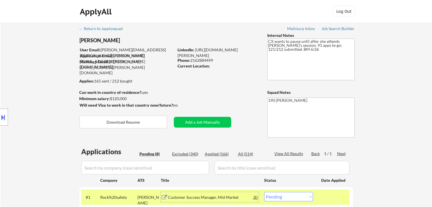
select select ""pending""
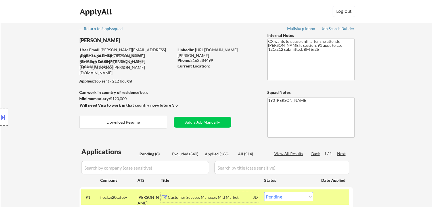
select select ""pending""
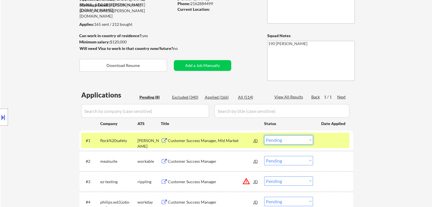
click at [281, 138] on select "Choose an option... Pending Applied Excluded (Questions) Excluded (Expired) Exc…" at bounding box center [288, 139] width 49 height 9
click at [264, 135] on select "Choose an option... Pending Applied Excluded (Questions) Excluded (Expired) Exc…" at bounding box center [288, 139] width 49 height 9
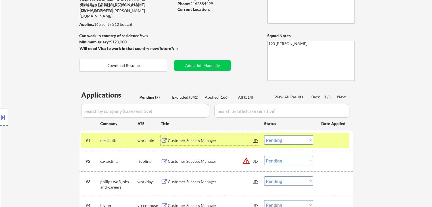
click at [195, 141] on div "Customer Success Manager" at bounding box center [211, 141] width 86 height 6
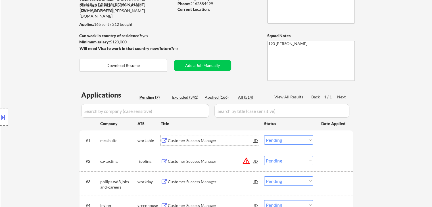
click at [276, 139] on select "Choose an option... Pending Applied Excluded (Questions) Excluded (Expired) Exc…" at bounding box center [288, 139] width 49 height 9
click at [264, 135] on select "Choose an option... Pending Applied Excluded (Questions) Excluded (Expired) Exc…" at bounding box center [288, 139] width 49 height 9
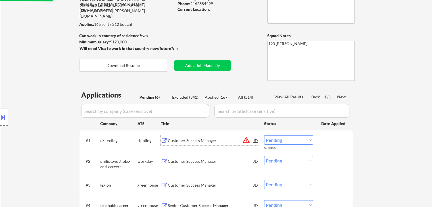
click at [180, 141] on div "Customer Success Manager" at bounding box center [211, 141] width 86 height 6
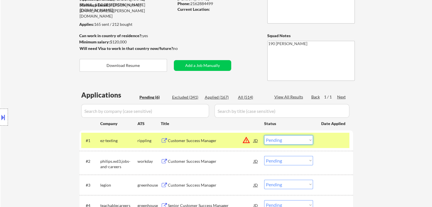
click at [270, 138] on select "Choose an option... Pending Applied Excluded (Questions) Excluded (Expired) Exc…" at bounding box center [288, 139] width 49 height 9
click at [264, 135] on select "Choose an option... Pending Applied Excluded (Questions) Excluded (Expired) Exc…" at bounding box center [288, 139] width 49 height 9
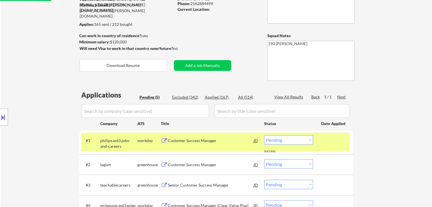
click at [183, 141] on div "Customer Success Manager" at bounding box center [211, 141] width 86 height 6
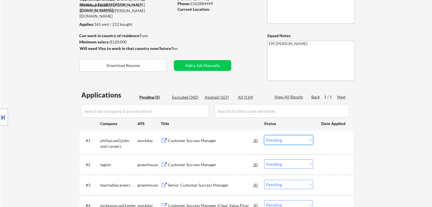
click at [287, 140] on select "Choose an option... Pending Applied Excluded (Questions) Excluded (Expired) Exc…" at bounding box center [288, 139] width 49 height 9
click at [264, 135] on select "Choose an option... Pending Applied Excluded (Questions) Excluded (Expired) Exc…" at bounding box center [288, 139] width 49 height 9
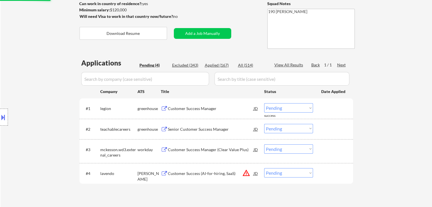
scroll to position [114, 0]
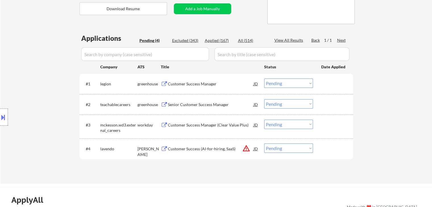
click at [182, 85] on div "Customer Success Manager" at bounding box center [211, 84] width 86 height 6
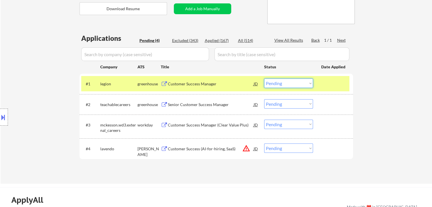
click at [278, 85] on select "Choose an option... Pending Applied Excluded (Questions) Excluded (Expired) Exc…" at bounding box center [288, 83] width 49 height 9
click at [264, 79] on select "Choose an option... Pending Applied Excluded (Questions) Excluded (Expired) Exc…" at bounding box center [288, 83] width 49 height 9
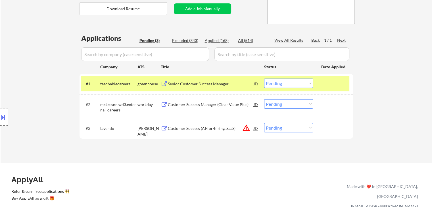
click at [176, 85] on div "Senior Customer Success Manager" at bounding box center [211, 84] width 86 height 6
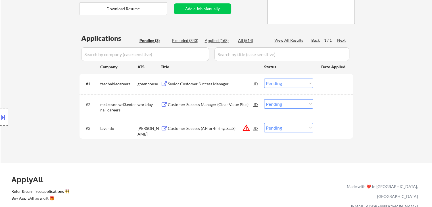
click at [404, 89] on div "← Return to /applysquad Mailslurp Inbox Job Search Builder Lois Robinson User E…" at bounding box center [216, 36] width 431 height 254
drag, startPoint x: 285, startPoint y: 83, endPoint x: 286, endPoint y: 87, distance: 3.4
click at [285, 83] on select "Choose an option... Pending Applied Excluded (Questions) Excluded (Expired) Exc…" at bounding box center [288, 83] width 49 height 9
click at [264, 79] on select "Choose an option... Pending Applied Excluded (Questions) Excluded (Expired) Exc…" at bounding box center [288, 83] width 49 height 9
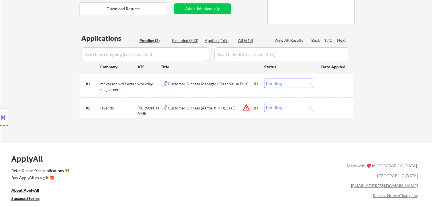
click at [186, 85] on div "Customer Success Manager (Clear Value Plus)" at bounding box center [211, 84] width 86 height 6
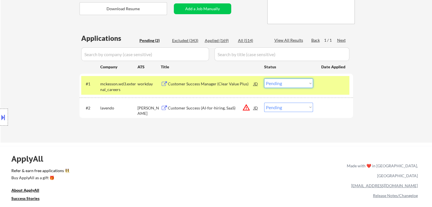
drag, startPoint x: 286, startPoint y: 82, endPoint x: 286, endPoint y: 87, distance: 4.5
click at [286, 82] on select "Choose an option... Pending Applied Excluded (Questions) Excluded (Expired) Exc…" at bounding box center [288, 83] width 49 height 9
click at [264, 79] on select "Choose an option... Pending Applied Excluded (Questions) Excluded (Expired) Exc…" at bounding box center [288, 83] width 49 height 9
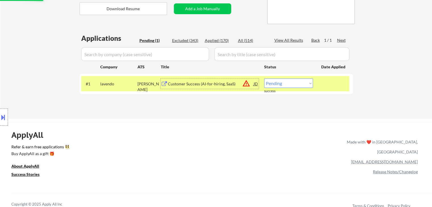
click at [188, 85] on div "Customer Success (AI-for-hiring, SaaS)" at bounding box center [211, 84] width 86 height 6
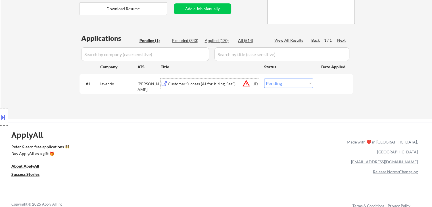
click at [273, 84] on select "Choose an option... Pending Applied Excluded (Questions) Excluded (Expired) Exc…" at bounding box center [288, 83] width 49 height 9
click at [264, 79] on select "Choose an option... Pending Applied Excluded (Questions) Excluded (Expired) Exc…" at bounding box center [288, 83] width 49 height 9
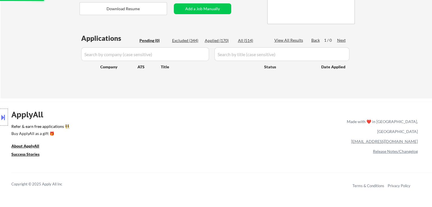
scroll to position [0, 0]
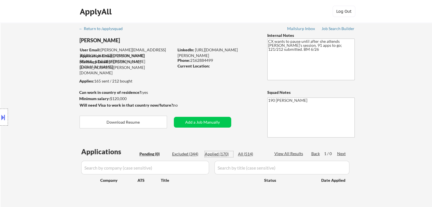
drag, startPoint x: 224, startPoint y: 156, endPoint x: 223, endPoint y: 0, distance: 155.9
click at [224, 155] on div "Applied (170)" at bounding box center [219, 154] width 28 height 6
select select ""applied""
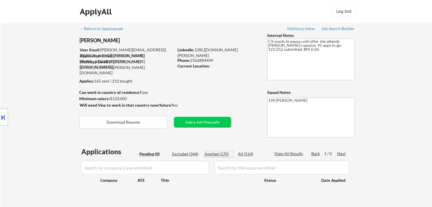
select select ""applied""
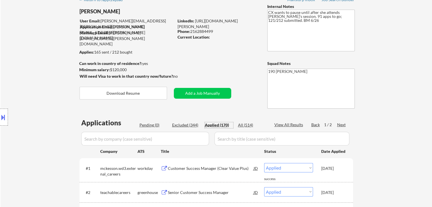
scroll to position [28, 0]
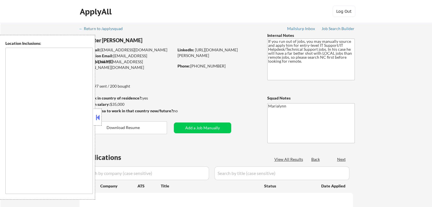
type textarea "Fayetteville, NC Hope Mills, NC Spring Lake, NC Eastover, NC Raeford, NC Rockfi…"
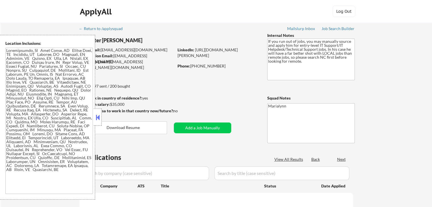
select select ""pending""
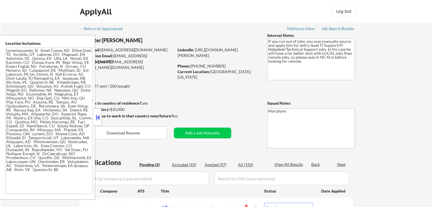
click at [95, 120] on button at bounding box center [98, 117] width 6 height 9
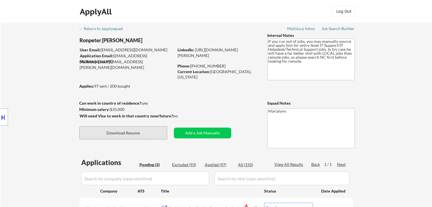
click at [113, 135] on button "Download Resume" at bounding box center [122, 133] width 87 height 13
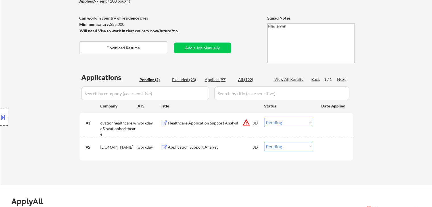
click at [200, 147] on div "Application Support Analyst" at bounding box center [211, 148] width 86 height 6
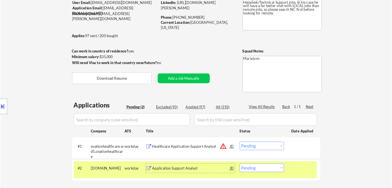
scroll to position [57, 0]
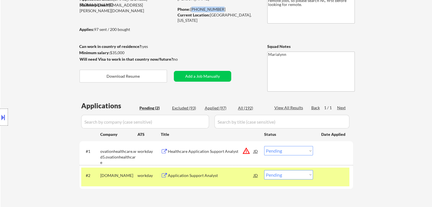
drag, startPoint x: 191, startPoint y: 9, endPoint x: 217, endPoint y: 10, distance: 25.6
click at [217, 10] on div "Phone: 910-729-2132" at bounding box center [217, 10] width 80 height 6
copy div "910-729-2132"
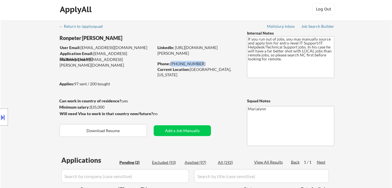
scroll to position [0, 0]
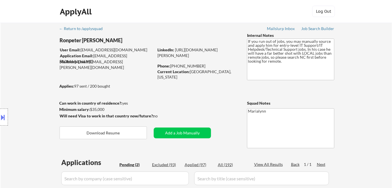
drag, startPoint x: 90, startPoint y: 109, endPoint x: 98, endPoint y: 111, distance: 8.6
click at [98, 111] on div "Location Inclusions:" at bounding box center [51, 117] width 102 height 165
click at [99, 111] on div "Location Inclusions:" at bounding box center [51, 117] width 102 height 165
click at [98, 108] on div "Location Inclusions:" at bounding box center [51, 117] width 102 height 165
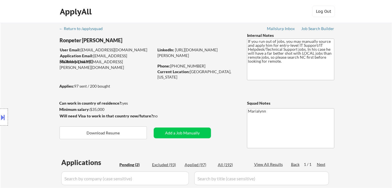
click at [98, 108] on div "Location Inclusions:" at bounding box center [51, 117] width 102 height 165
click at [92, 109] on div "Location Inclusions:" at bounding box center [51, 117] width 102 height 165
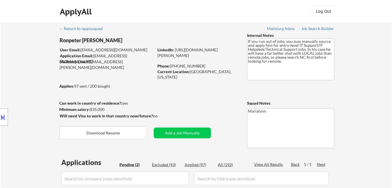
click at [92, 109] on div "Location Inclusions:" at bounding box center [51, 117] width 102 height 165
click at [94, 109] on div "Location Inclusions:" at bounding box center [51, 117] width 102 height 165
click at [98, 109] on div "Location Inclusions:" at bounding box center [51, 117] width 102 height 165
click at [99, 109] on div "Location Inclusions:" at bounding box center [51, 117] width 102 height 165
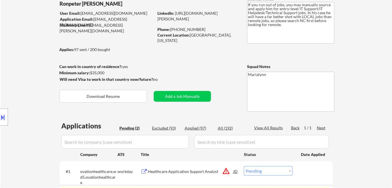
scroll to position [103, 0]
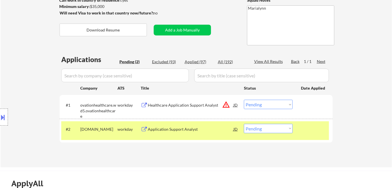
click at [254, 129] on select "Choose an option... Pending Applied Excluded (Questions) Excluded (Expired) Exc…" at bounding box center [268, 128] width 49 height 9
select select ""applied""
click at [244, 124] on select "Choose an option... Pending Applied Excluded (Questions) Excluded (Expired) Exc…" at bounding box center [268, 128] width 49 height 9
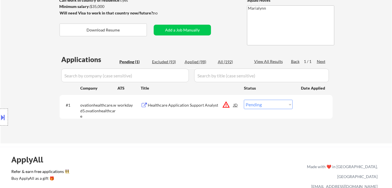
click at [158, 105] on div "Healthcare Application Support Analyst" at bounding box center [191, 105] width 86 height 6
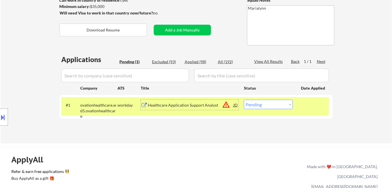
click at [265, 106] on select "Choose an option... Pending Applied Excluded (Questions) Excluded (Expired) Exc…" at bounding box center [268, 104] width 49 height 9
click at [259, 102] on select "Choose an option... Pending Applied Excluded (Questions) Excluded (Expired) Exc…" at bounding box center [268, 104] width 49 height 9
select select ""excluded__bad_match_""
click at [244, 100] on select "Choose an option... Pending Applied Excluded (Questions) Excluded (Expired) Exc…" at bounding box center [268, 104] width 49 height 9
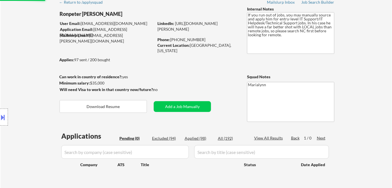
scroll to position [26, 0]
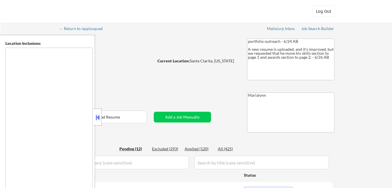
select select ""pending""
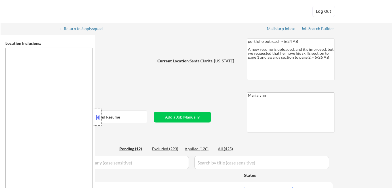
select select ""pending""
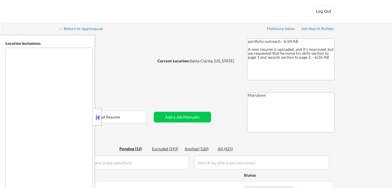
select select ""pending""
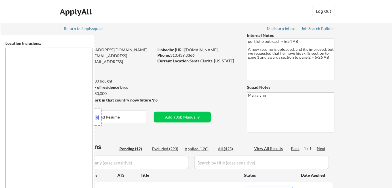
click at [98, 113] on button at bounding box center [98, 117] width 6 height 9
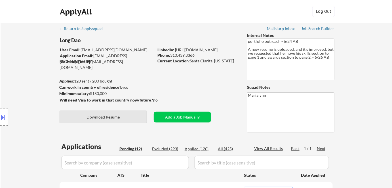
click at [121, 117] on button "Download Resume" at bounding box center [103, 117] width 87 height 13
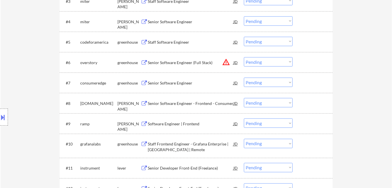
scroll to position [129, 0]
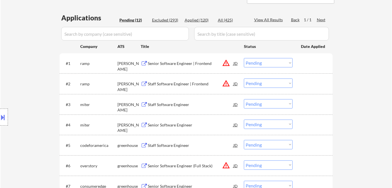
click at [163, 62] on div "Senior Software Engineer | Frontend" at bounding box center [191, 64] width 86 height 6
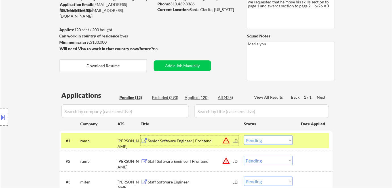
scroll to position [0, 0]
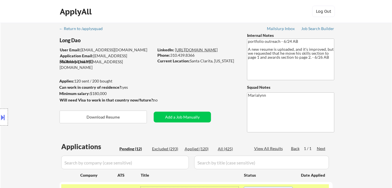
click at [205, 51] on link "https://www.linkedin.com/in/long-d/" at bounding box center [196, 49] width 43 height 5
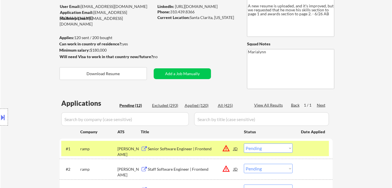
scroll to position [103, 0]
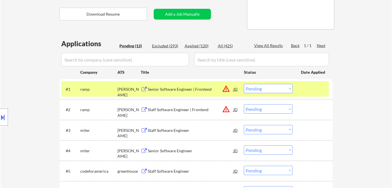
click at [256, 90] on select "Choose an option... Pending Applied Excluded (Questions) Excluded (Expired) Exc…" at bounding box center [268, 88] width 49 height 9
click at [244, 84] on select "Choose an option... Pending Applied Excluded (Questions) Excluded (Expired) Exc…" at bounding box center [268, 88] width 49 height 9
click at [161, 87] on div "Staff Software Engineer | Frontend" at bounding box center [191, 90] width 86 height 6
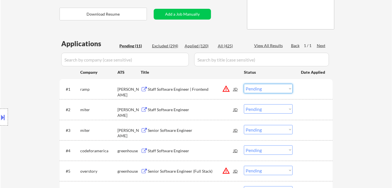
click at [259, 89] on select "Choose an option... Pending Applied Excluded (Questions) Excluded (Expired) Exc…" at bounding box center [268, 88] width 49 height 9
click at [244, 84] on select "Choose an option... Pending Applied Excluded (Questions) Excluded (Expired) Exc…" at bounding box center [268, 88] width 49 height 9
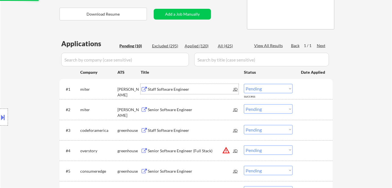
click at [155, 90] on div "Staff Software Engineer" at bounding box center [191, 90] width 86 height 6
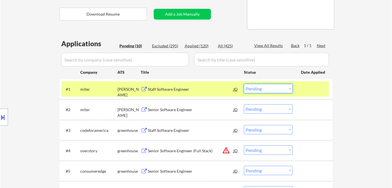
drag, startPoint x: 261, startPoint y: 90, endPoint x: 262, endPoint y: 93, distance: 3.1
click at [261, 90] on select "Choose an option... Pending Applied Excluded (Questions) Excluded (Expired) Exc…" at bounding box center [268, 88] width 49 height 9
click at [244, 84] on select "Choose an option... Pending Applied Excluded (Questions) Excluded (Expired) Exc…" at bounding box center [268, 88] width 49 height 9
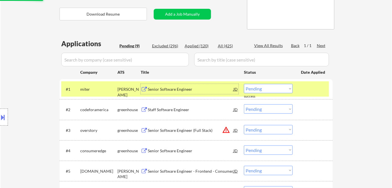
click at [164, 90] on div "Senior Software Engineer" at bounding box center [191, 90] width 86 height 6
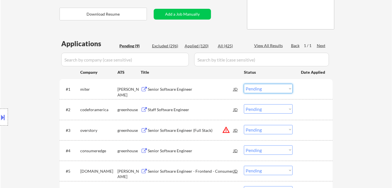
click at [256, 88] on select "Choose an option... Pending Applied Excluded (Questions) Excluded (Expired) Exc…" at bounding box center [268, 88] width 49 height 9
click at [244, 84] on select "Choose an option... Pending Applied Excluded (Questions) Excluded (Expired) Exc…" at bounding box center [268, 88] width 49 height 9
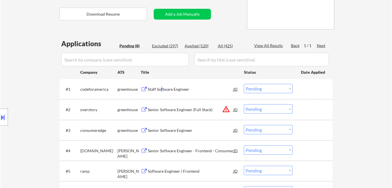
click at [162, 87] on div "Staff Software Engineer" at bounding box center [191, 90] width 86 height 6
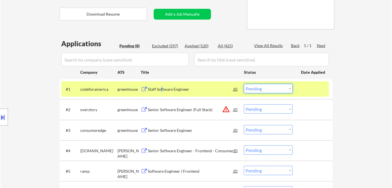
drag, startPoint x: 258, startPoint y: 89, endPoint x: 260, endPoint y: 92, distance: 3.6
click at [259, 90] on select "Choose an option... Pending Applied Excluded (Questions) Excluded (Expired) Exc…" at bounding box center [268, 88] width 49 height 9
click at [244, 84] on select "Choose an option... Pending Applied Excluded (Questions) Excluded (Expired) Exc…" at bounding box center [268, 88] width 49 height 9
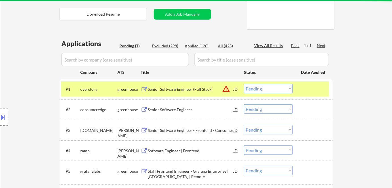
click at [160, 90] on div "Senior Software Engineer (Full Stack)" at bounding box center [191, 90] width 86 height 6
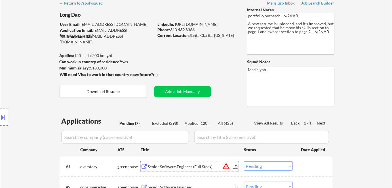
scroll to position [77, 0]
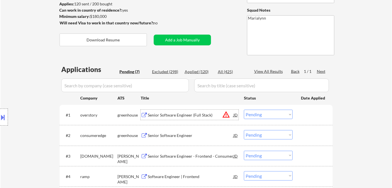
click at [266, 114] on select "Choose an option... Pending Applied Excluded (Questions) Excluded (Expired) Exc…" at bounding box center [268, 114] width 49 height 9
click at [244, 110] on select "Choose an option... Pending Applied Excluded (Questions) Excluded (Expired) Exc…" at bounding box center [268, 114] width 49 height 9
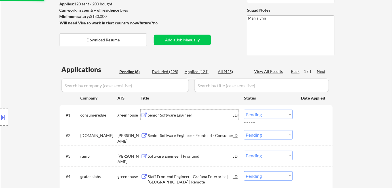
click at [167, 116] on div "Senior Software Engineer" at bounding box center [191, 115] width 86 height 6
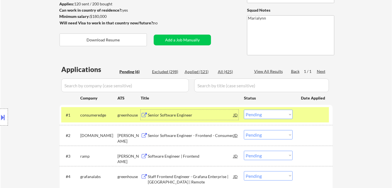
click at [259, 115] on select "Choose an option... Pending Applied Excluded (Questions) Excluded (Expired) Exc…" at bounding box center [268, 114] width 49 height 9
click at [244, 110] on select "Choose an option... Pending Applied Excluded (Questions) Excluded (Expired) Exc…" at bounding box center [268, 114] width 49 height 9
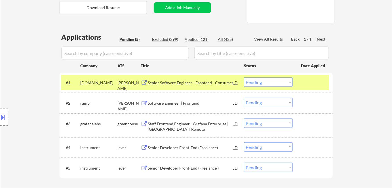
scroll to position [129, 0]
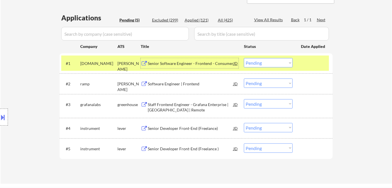
click at [167, 65] on div "Senior Software Engineer - Frontend - Consumer" at bounding box center [191, 64] width 86 height 6
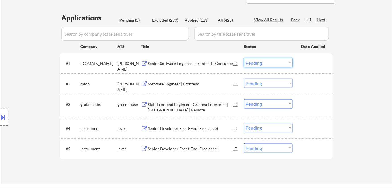
drag, startPoint x: 258, startPoint y: 60, endPoint x: 262, endPoint y: 67, distance: 7.6
click at [258, 60] on select "Choose an option... Pending Applied Excluded (Questions) Excluded (Expired) Exc…" at bounding box center [268, 62] width 49 height 9
click at [244, 58] on select "Choose an option... Pending Applied Excluded (Questions) Excluded (Expired) Exc…" at bounding box center [268, 62] width 49 height 9
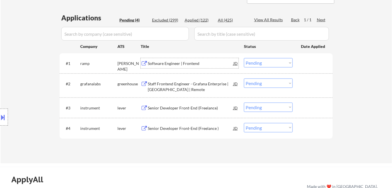
click at [167, 63] on div "Software Engineer | Frontend" at bounding box center [191, 64] width 86 height 6
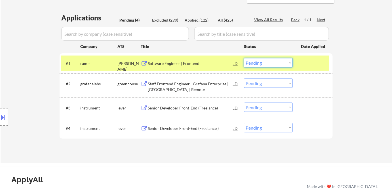
click at [259, 61] on select "Choose an option... Pending Applied Excluded (Questions) Excluded (Expired) Exc…" at bounding box center [268, 62] width 49 height 9
click at [244, 58] on select "Choose an option... Pending Applied Excluded (Questions) Excluded (Expired) Exc…" at bounding box center [268, 62] width 49 height 9
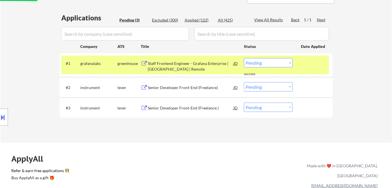
click at [157, 68] on div "Staff Frontend Engineer - Grafana Enterprise | USA | Remote" at bounding box center [191, 66] width 86 height 11
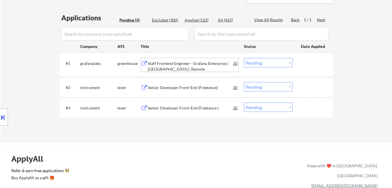
click at [261, 62] on select "Choose an option... Pending Applied Excluded (Questions) Excluded (Expired) Exc…" at bounding box center [268, 62] width 49 height 9
click at [244, 58] on select "Choose an option... Pending Applied Excluded (Questions) Excluded (Expired) Exc…" at bounding box center [268, 62] width 49 height 9
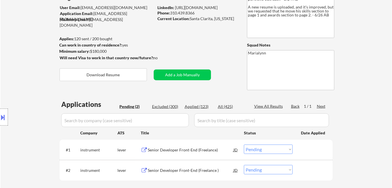
scroll to position [103, 0]
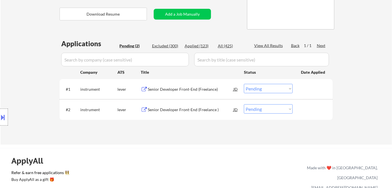
click at [163, 90] on div "Senior Developer Front-End (Freelance)" at bounding box center [191, 90] width 86 height 6
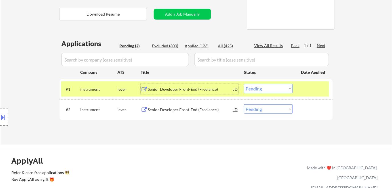
click at [260, 88] on select "Choose an option... Pending Applied Excluded (Questions) Excluded (Expired) Exc…" at bounding box center [268, 88] width 49 height 9
click at [244, 84] on select "Choose an option... Pending Applied Excluded (Questions) Excluded (Expired) Exc…" at bounding box center [268, 88] width 49 height 9
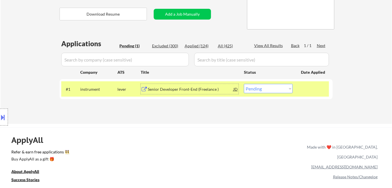
click at [166, 89] on div "Senior Developer Front-End (Freelance )" at bounding box center [191, 90] width 86 height 6
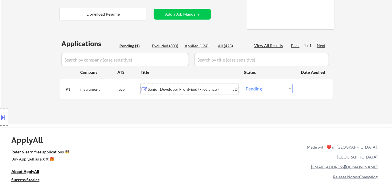
click at [255, 87] on select "Choose an option... Pending Applied Excluded (Questions) Excluded (Expired) Exc…" at bounding box center [268, 88] width 49 height 9
select select ""excluded__expired_""
click at [244, 84] on select "Choose an option... Pending Applied Excluded (Questions) Excluded (Expired) Exc…" at bounding box center [268, 88] width 49 height 9
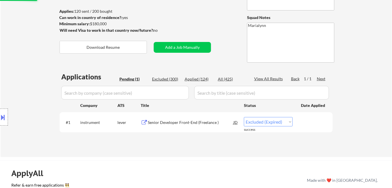
scroll to position [26, 0]
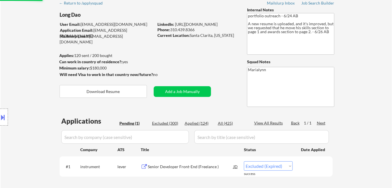
select select ""excluded__expired_""
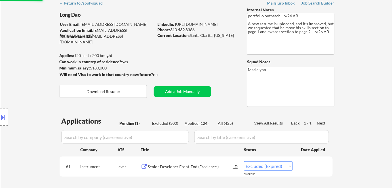
select select ""excluded__expired_""
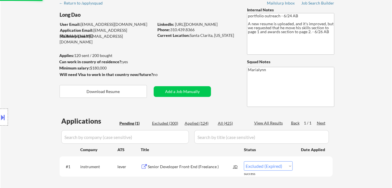
select select ""excluded__expired_""
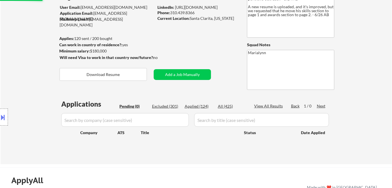
scroll to position [51, 0]
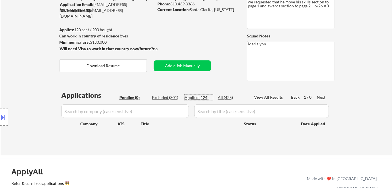
click at [202, 97] on div "Applied (124)" at bounding box center [199, 98] width 28 height 6
select select ""applied""
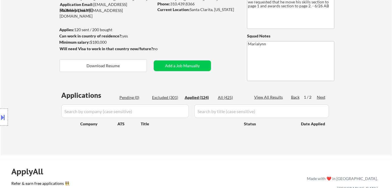
select select ""applied""
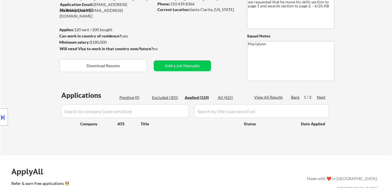
select select ""applied""
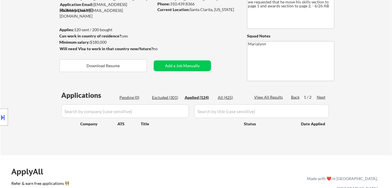
select select ""applied""
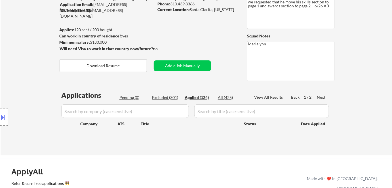
select select ""applied""
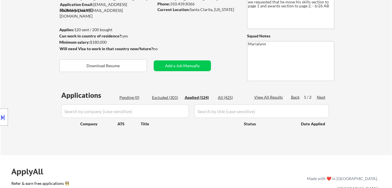
select select ""applied""
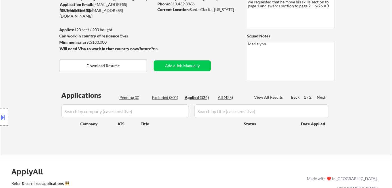
select select ""applied""
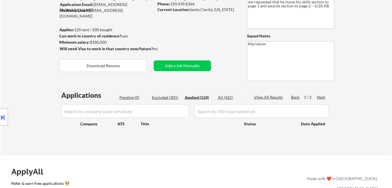
select select ""applied""
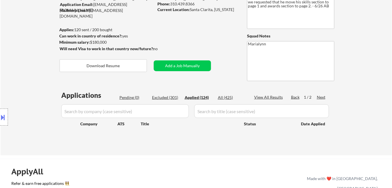
select select ""applied""
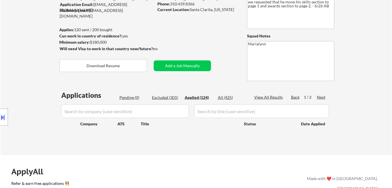
select select ""applied""
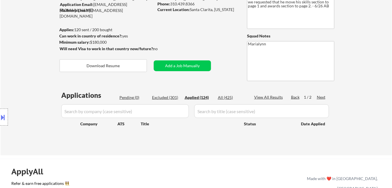
select select ""applied""
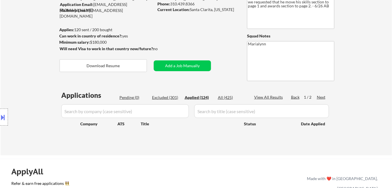
select select ""applied""
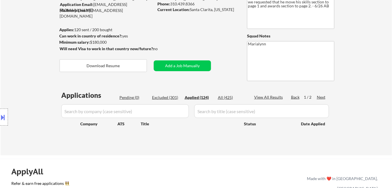
select select ""applied""
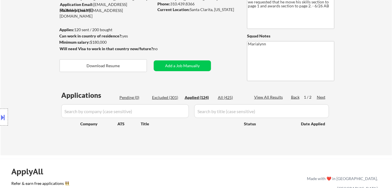
select select ""applied""
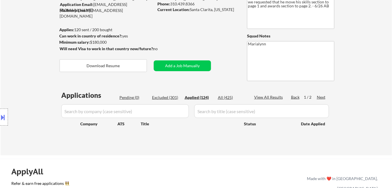
select select ""applied""
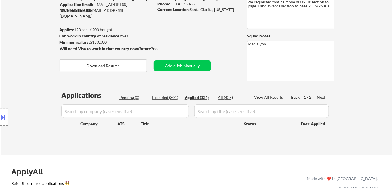
select select ""applied""
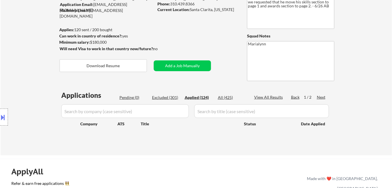
select select ""applied""
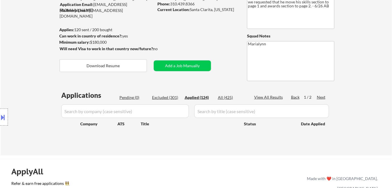
select select ""applied""
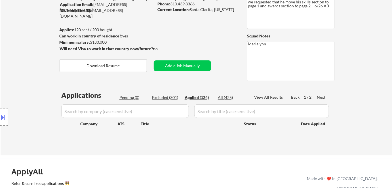
select select ""applied""
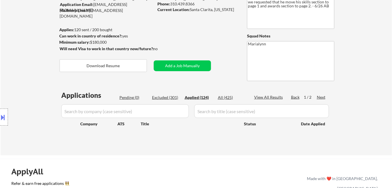
select select ""applied""
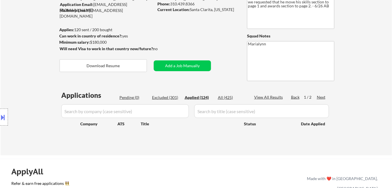
select select ""applied""
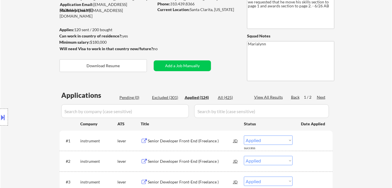
scroll to position [155, 0]
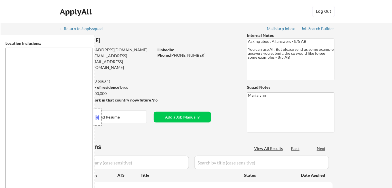
type textarea "[GEOGRAPHIC_DATA], [GEOGRAPHIC_DATA] [GEOGRAPHIC_DATA], [GEOGRAPHIC_DATA], [GEO…"
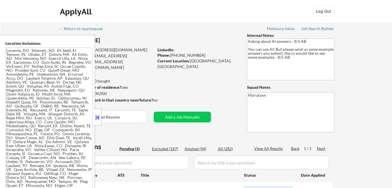
click at [98, 114] on button at bounding box center [98, 117] width 6 height 9
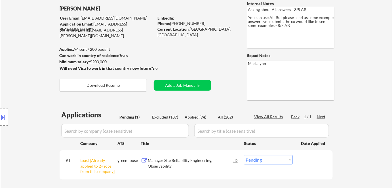
scroll to position [77, 0]
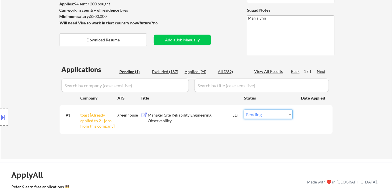
click at [266, 114] on select "Choose an option... Pending Applied Excluded (Questions) Excluded (Expired) Exc…" at bounding box center [268, 114] width 49 height 9
select select ""excluded__other_""
click at [244, 110] on select "Choose an option... Pending Applied Excluded (Questions) Excluded (Expired) Exc…" at bounding box center [268, 114] width 49 height 9
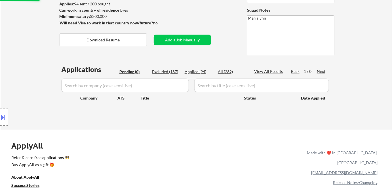
scroll to position [0, 0]
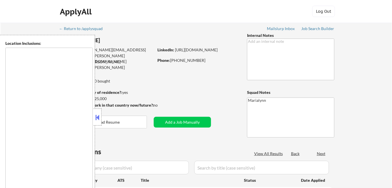
type textarea "[GEOGRAPHIC_DATA], [GEOGRAPHIC_DATA] [GEOGRAPHIC_DATA], [GEOGRAPHIC_DATA] [GEOG…"
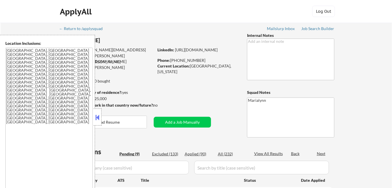
select select ""pending""
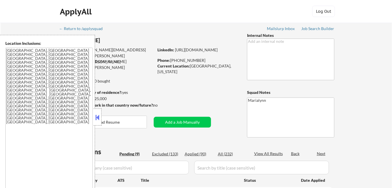
select select ""pending""
click at [97, 116] on button at bounding box center [98, 117] width 6 height 9
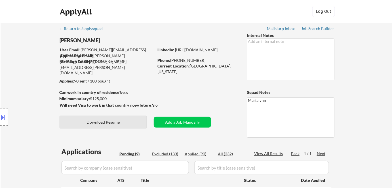
click at [107, 120] on button "Download Resume" at bounding box center [103, 122] width 87 height 13
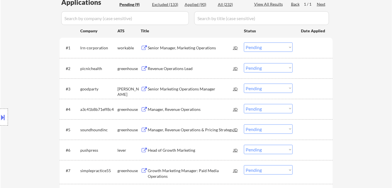
scroll to position [129, 0]
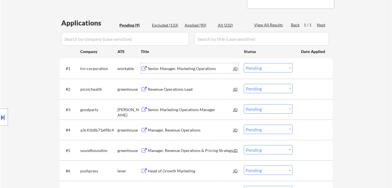
click at [181, 66] on div "Senior Manager, Marketing Operations" at bounding box center [191, 69] width 86 height 6
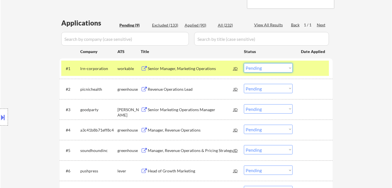
drag, startPoint x: 256, startPoint y: 68, endPoint x: 260, endPoint y: 72, distance: 6.0
click at [256, 68] on select "Choose an option... Pending Applied Excluded (Questions) Excluded (Expired) Exc…" at bounding box center [268, 67] width 49 height 9
click at [244, 63] on select "Choose an option... Pending Applied Excluded (Questions) Excluded (Expired) Exc…" at bounding box center [268, 67] width 49 height 9
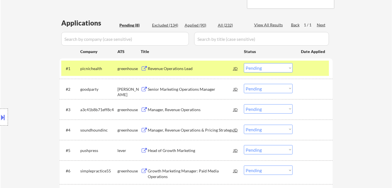
click at [185, 66] on div "Revenue Operations Lead" at bounding box center [191, 69] width 86 height 6
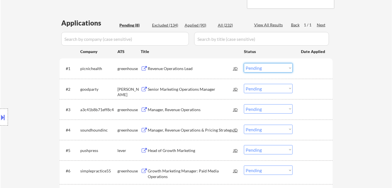
click at [259, 68] on select "Choose an option... Pending Applied Excluded (Questions) Excluded (Expired) Exc…" at bounding box center [268, 67] width 49 height 9
click at [244, 63] on select "Choose an option... Pending Applied Excluded (Questions) Excluded (Expired) Exc…" at bounding box center [268, 67] width 49 height 9
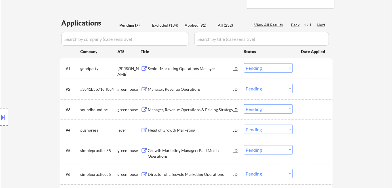
click at [165, 68] on div "Senior Marketing Operations Manager" at bounding box center [191, 69] width 86 height 6
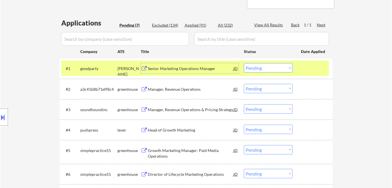
scroll to position [26, 0]
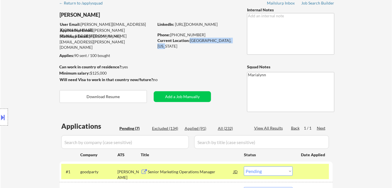
drag, startPoint x: 191, startPoint y: 40, endPoint x: 231, endPoint y: 40, distance: 40.6
click at [231, 40] on div "Current Location: Sacramento, California" at bounding box center [198, 43] width 80 height 11
copy div "Sacramento, California"
drag, startPoint x: 256, startPoint y: 170, endPoint x: 258, endPoint y: 167, distance: 4.2
click at [256, 171] on select "Choose an option... Pending Applied Excluded (Questions) Excluded (Expired) Exc…" at bounding box center [268, 171] width 49 height 9
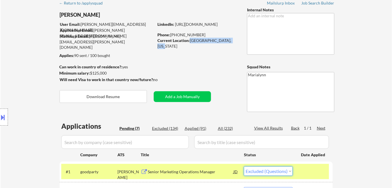
click at [244, 167] on select "Choose an option... Pending Applied Excluded (Questions) Excluded (Expired) Exc…" at bounding box center [268, 171] width 49 height 9
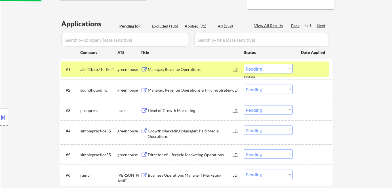
scroll to position [129, 0]
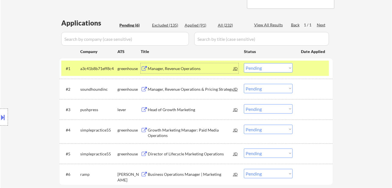
click at [171, 67] on div "Manager, Revenue Operations" at bounding box center [191, 69] width 86 height 6
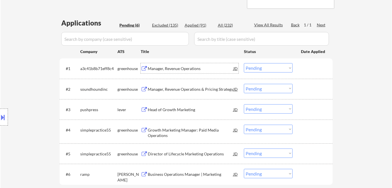
click at [264, 66] on select "Choose an option... Pending Applied Excluded (Questions) Excluded (Expired) Exc…" at bounding box center [268, 67] width 49 height 9
click at [244, 63] on select "Choose an option... Pending Applied Excluded (Questions) Excluded (Expired) Exc…" at bounding box center [268, 67] width 49 height 9
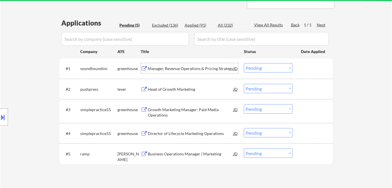
click at [172, 68] on div "Manager, Revenue Operations & Pricing Strategy" at bounding box center [191, 69] width 86 height 6
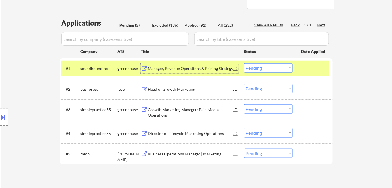
click at [6, 119] on div at bounding box center [4, 117] width 8 height 17
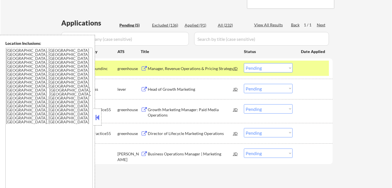
scroll to position [0, 0]
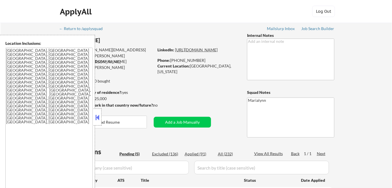
click at [198, 52] on link "https://www.linkedin.com/in/gtjohnson22/" at bounding box center [196, 49] width 43 height 5
click at [97, 114] on button at bounding box center [98, 117] width 6 height 9
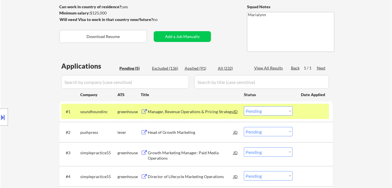
scroll to position [103, 0]
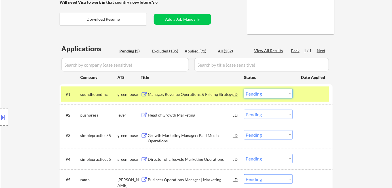
click at [257, 95] on select "Choose an option... Pending Applied Excluded (Questions) Excluded (Expired) Exc…" at bounding box center [268, 93] width 49 height 9
click at [244, 89] on select "Choose an option... Pending Applied Excluded (Questions) Excluded (Expired) Exc…" at bounding box center [268, 93] width 49 height 9
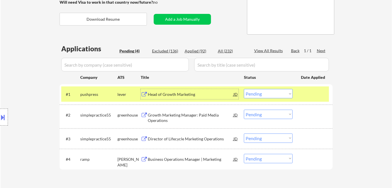
click at [169, 94] on div "Head of Growth Marketing" at bounding box center [191, 95] width 86 height 6
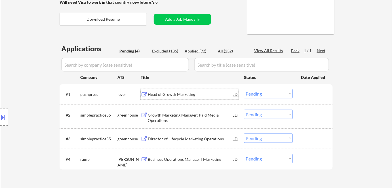
drag, startPoint x: 255, startPoint y: 91, endPoint x: 257, endPoint y: 94, distance: 3.2
click at [256, 93] on select "Choose an option... Pending Applied Excluded (Questions) Excluded (Expired) Exc…" at bounding box center [268, 93] width 49 height 9
click at [244, 89] on select "Choose an option... Pending Applied Excluded (Questions) Excluded (Expired) Exc…" at bounding box center [268, 93] width 49 height 9
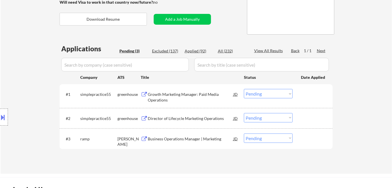
click at [175, 94] on div "Growth Marketing Manager: Paid Media Operations" at bounding box center [191, 97] width 86 height 11
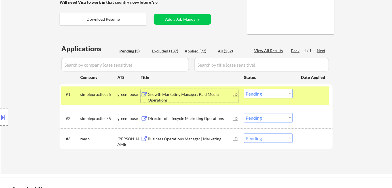
click at [263, 92] on select "Choose an option... Pending Applied Excluded (Questions) Excluded (Expired) Exc…" at bounding box center [268, 93] width 49 height 9
click at [244, 89] on select "Choose an option... Pending Applied Excluded (Questions) Excluded (Expired) Exc…" at bounding box center [268, 93] width 49 height 9
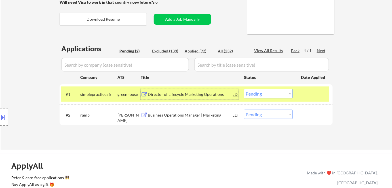
click at [194, 92] on div "Director of Lifecycle Marketing Operations" at bounding box center [191, 95] width 86 height 6
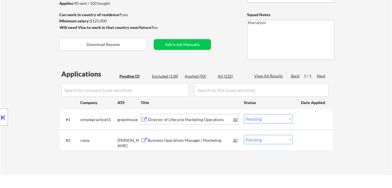
scroll to position [77, 0]
drag, startPoint x: 91, startPoint y: 21, endPoint x: 108, endPoint y: 24, distance: 17.5
click at [108, 24] on div "Minimum salary: $125,000" at bounding box center [106, 22] width 95 height 6
copy div "$125,000"
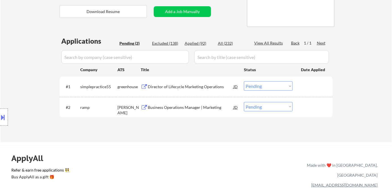
scroll to position [155, 0]
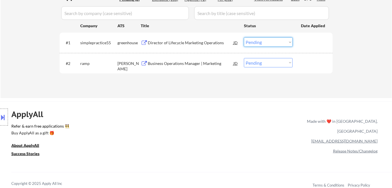
click at [255, 42] on select "Choose an option... Pending Applied Excluded (Questions) Excluded (Expired) Exc…" at bounding box center [268, 41] width 49 height 9
click at [244, 37] on select "Choose an option... Pending Applied Excluded (Questions) Excluded (Expired) Exc…" at bounding box center [268, 41] width 49 height 9
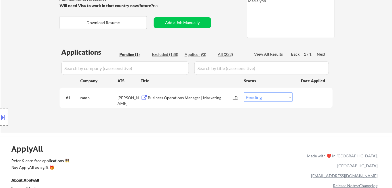
scroll to position [77, 0]
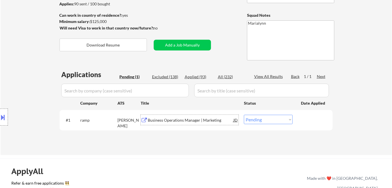
click at [180, 120] on div "Business Operations Manager | Marketing" at bounding box center [191, 121] width 86 height 6
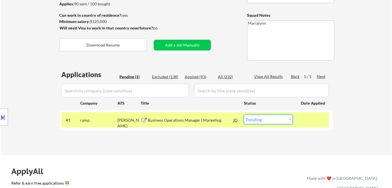
click at [268, 123] on select "Choose an option... Pending Applied Excluded (Questions) Excluded (Expired) Exc…" at bounding box center [268, 119] width 49 height 9
click at [263, 123] on select "Choose an option... Pending Applied Excluded (Questions) Excluded (Expired) Exc…" at bounding box center [268, 119] width 49 height 9
select select ""excluded__location_""
click at [244, 115] on select "Choose an option... Pending Applied Excluded (Questions) Excluded (Expired) Exc…" at bounding box center [268, 119] width 49 height 9
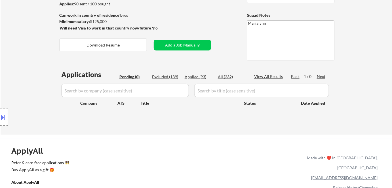
click at [196, 78] on div "Applied (93)" at bounding box center [199, 77] width 28 height 6
click at [194, 77] on div "Applied (93)" at bounding box center [199, 77] width 28 height 6
select select ""applied""
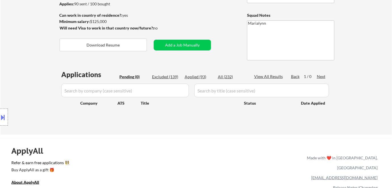
select select ""applied""
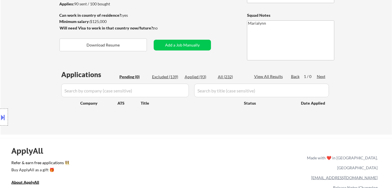
select select ""applied""
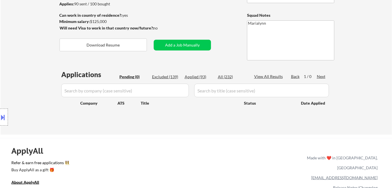
select select ""applied""
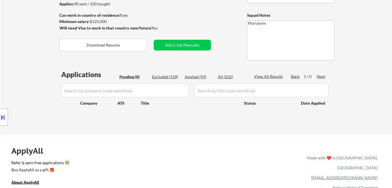
select select ""applied""
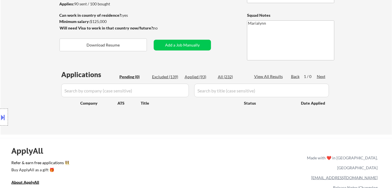
select select ""applied""
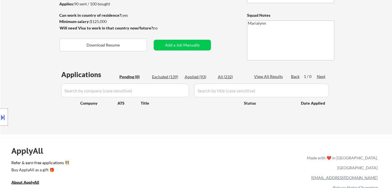
select select ""applied""
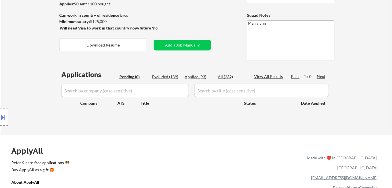
select select ""applied""
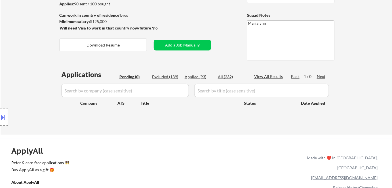
select select ""applied""
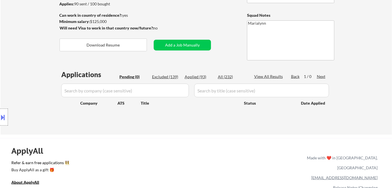
select select ""applied""
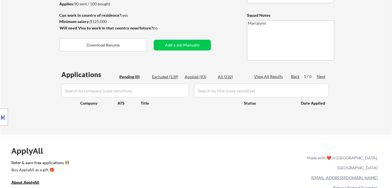
select select ""applied""
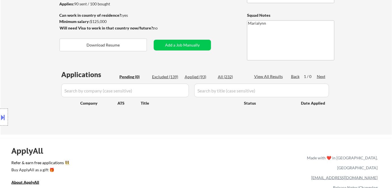
select select ""applied""
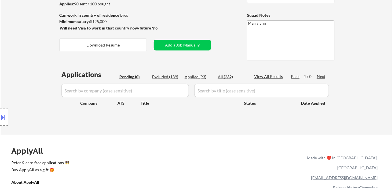
select select ""applied""
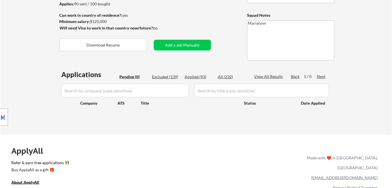
select select ""applied""
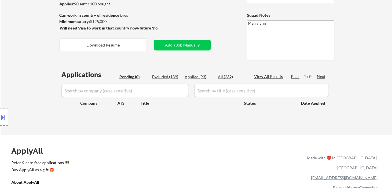
select select ""applied""
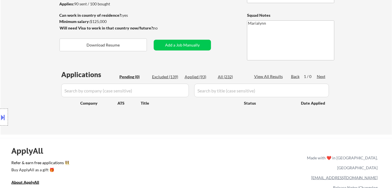
select select ""applied""
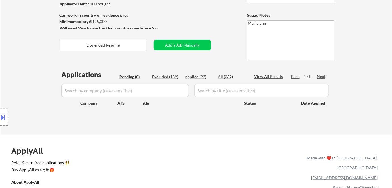
select select ""applied""
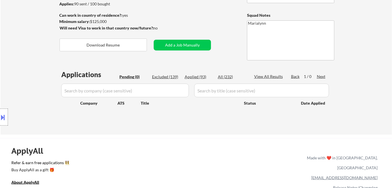
select select ""applied""
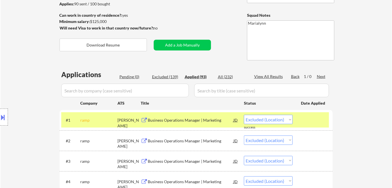
select select ""applied""
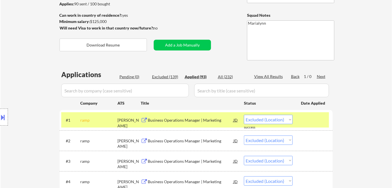
select select ""applied""
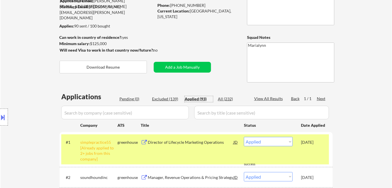
scroll to position [51, 0]
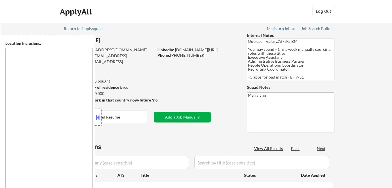
type textarea "[GEOGRAPHIC_DATA], [GEOGRAPHIC_DATA], [GEOGRAPHIC_DATA] [GEOGRAPHIC_DATA], [GEO…"
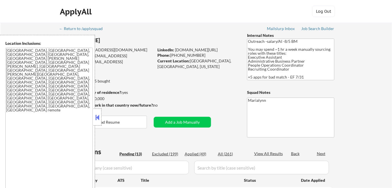
click at [93, 114] on div "Location Inclusions: [GEOGRAPHIC_DATA], [GEOGRAPHIC_DATA] [GEOGRAPHIC_DATA], [G…" at bounding box center [47, 117] width 95 height 165
select select ""pending""
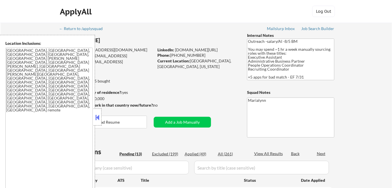
select select ""pending""
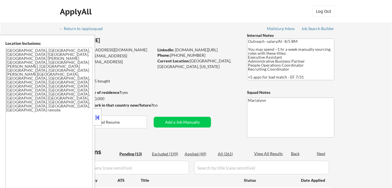
select select ""pending""
click at [98, 119] on button at bounding box center [98, 117] width 6 height 9
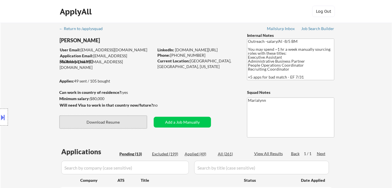
click at [118, 123] on button "Download Resume" at bounding box center [103, 122] width 87 height 13
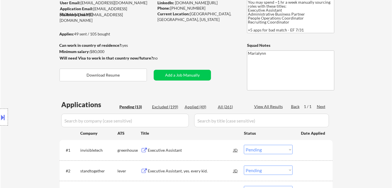
scroll to position [103, 0]
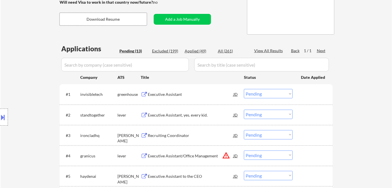
click at [163, 95] on div "Executive Assistant" at bounding box center [191, 95] width 86 height 6
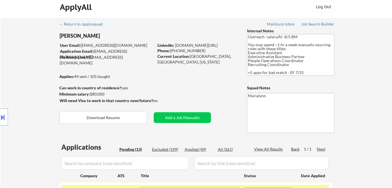
scroll to position [0, 0]
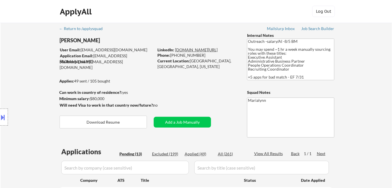
click at [191, 51] on link "[DOMAIN_NAME][URL]" at bounding box center [196, 49] width 43 height 5
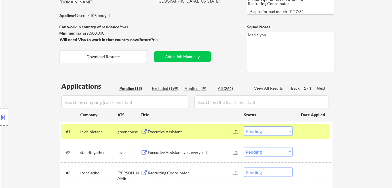
scroll to position [129, 0]
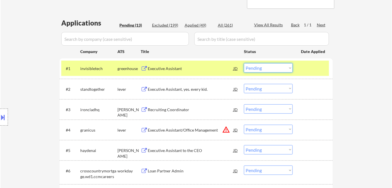
drag, startPoint x: 264, startPoint y: 68, endPoint x: 264, endPoint y: 72, distance: 4.3
click at [264, 67] on select "Choose an option... Pending Applied Excluded (Questions) Excluded (Expired) Exc…" at bounding box center [268, 67] width 49 height 9
click at [244, 63] on select "Choose an option... Pending Applied Excluded (Questions) Excluded (Expired) Exc…" at bounding box center [268, 67] width 49 height 9
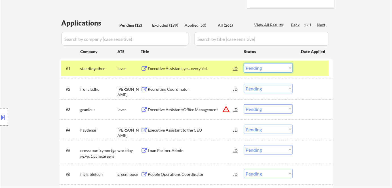
drag, startPoint x: 263, startPoint y: 67, endPoint x: 259, endPoint y: 67, distance: 4.0
click at [263, 67] on select "Choose an option... Pending Applied Excluded (Questions) Excluded (Expired) Exc…" at bounding box center [268, 67] width 49 height 9
click at [182, 66] on div "Executive Assistant, yes. every kid." at bounding box center [191, 69] width 86 height 6
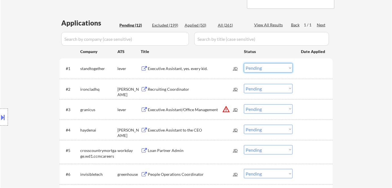
drag, startPoint x: 259, startPoint y: 68, endPoint x: 263, endPoint y: 72, distance: 5.3
click at [260, 69] on select "Choose an option... Pending Applied Excluded (Questions) Excluded (Expired) Exc…" at bounding box center [268, 67] width 49 height 9
click at [244, 63] on select "Choose an option... Pending Applied Excluded (Questions) Excluded (Expired) Exc…" at bounding box center [268, 67] width 49 height 9
select select ""pending""
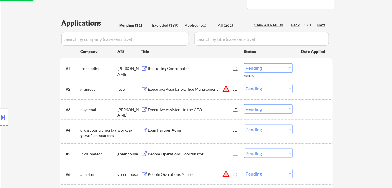
click at [171, 70] on div "Recruiting Coordinator" at bounding box center [191, 69] width 86 height 6
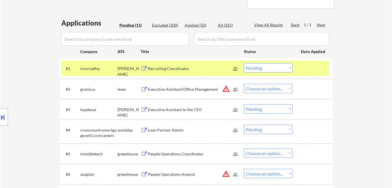
select select ""pending""
